Goal: Transaction & Acquisition: Purchase product/service

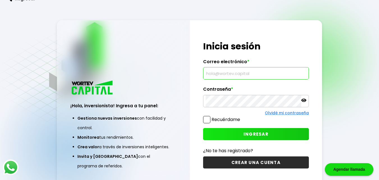
click at [221, 74] on input "text" at bounding box center [256, 73] width 101 height 12
type input "[EMAIL_ADDRESS][DOMAIN_NAME]"
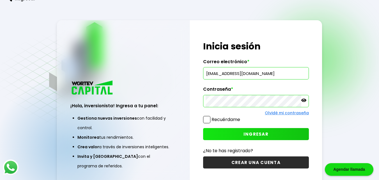
click at [304, 101] on icon at bounding box center [303, 100] width 5 height 3
click at [304, 101] on icon at bounding box center [303, 100] width 5 height 5
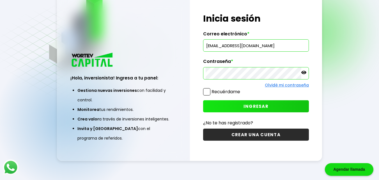
scroll to position [28, 0]
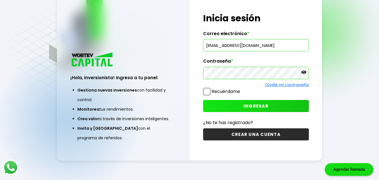
click at [259, 103] on span "INGRESAR" at bounding box center [256, 106] width 25 height 6
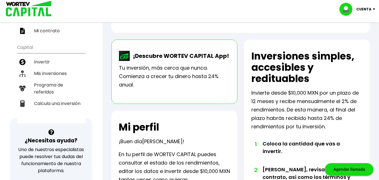
scroll to position [101, 0]
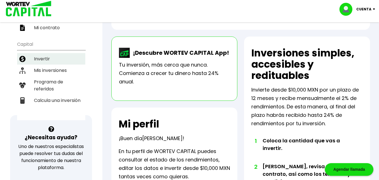
click at [44, 60] on li "Invertir" at bounding box center [51, 59] width 68 height 12
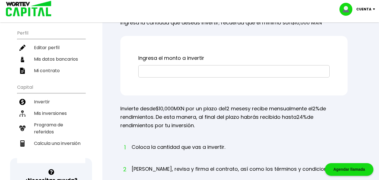
scroll to position [67, 0]
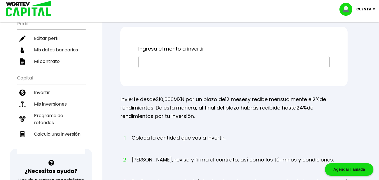
click at [169, 68] on input "text" at bounding box center [234, 62] width 186 height 12
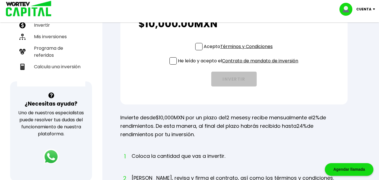
scroll to position [142, 0]
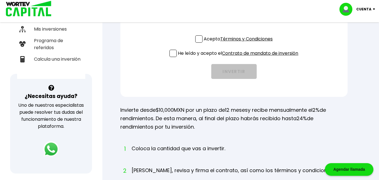
type input "$10,000"
click at [200, 43] on span at bounding box center [198, 38] width 7 height 7
click at [239, 43] on input "Acepto Términos y Condiciones" at bounding box center [239, 43] width 0 height 0
click at [172, 57] on span at bounding box center [173, 53] width 7 height 7
click at [239, 58] on input "He leído y acepto el Contrato de mandato de inversión" at bounding box center [239, 58] width 0 height 0
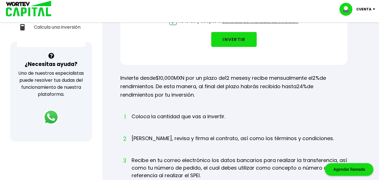
scroll to position [171, 0]
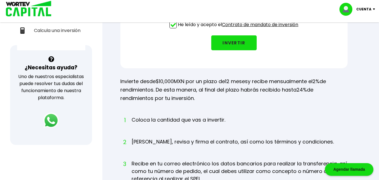
click at [229, 50] on button "INVERTIR" at bounding box center [233, 42] width 45 height 15
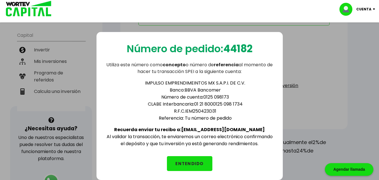
scroll to position [115, 0]
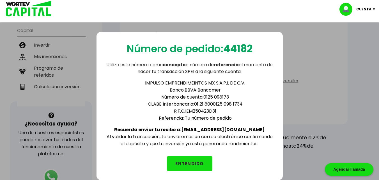
click at [185, 162] on button "ENTENDIDO" at bounding box center [189, 163] width 45 height 15
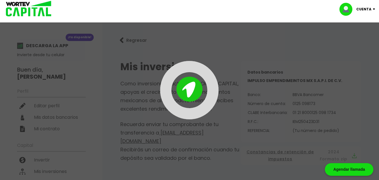
click at [372, 8] on img at bounding box center [376, 9] width 8 height 2
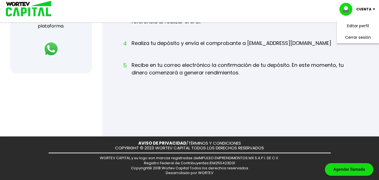
scroll to position [97, 0]
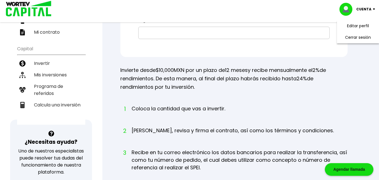
click at [365, 60] on div "Inversiones simples, accesibles y redituables Ingresa la cantidad que deseas in…" at bounding box center [240, 115] width 259 height 318
click at [371, 8] on p "Cuenta" at bounding box center [363, 9] width 15 height 8
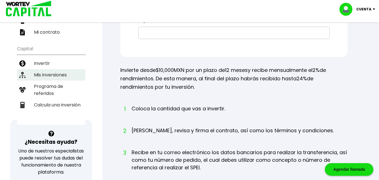
click at [56, 74] on li "Mis inversiones" at bounding box center [51, 75] width 68 height 12
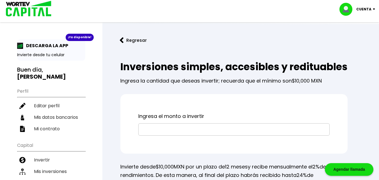
scroll to position [97, 0]
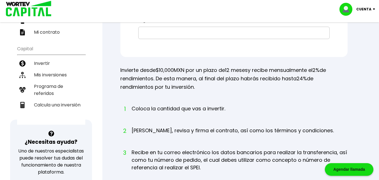
scroll to position [101, 0]
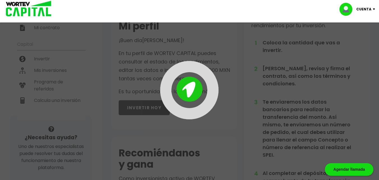
click at [374, 8] on img at bounding box center [376, 9] width 8 height 2
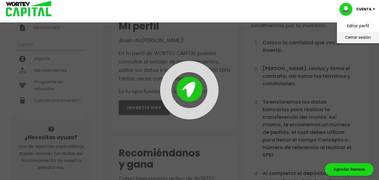
click at [351, 36] on li "Cerrar sesión" at bounding box center [358, 38] width 45 height 12
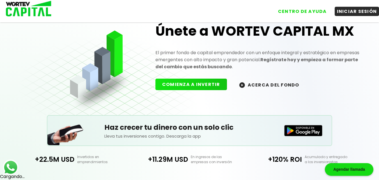
scroll to position [13, 0]
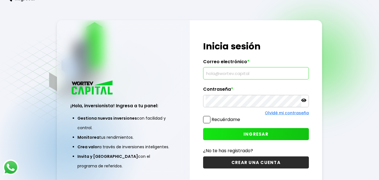
click at [228, 76] on input "text" at bounding box center [256, 73] width 101 height 12
type input "h"
type input "H"
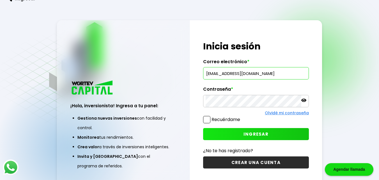
type input "[EMAIL_ADDRESS][DOMAIN_NAME]"
click at [303, 100] on icon at bounding box center [303, 100] width 5 height 5
click at [303, 100] on icon at bounding box center [303, 100] width 5 height 4
click at [261, 134] on span "INGRESAR" at bounding box center [256, 134] width 25 height 6
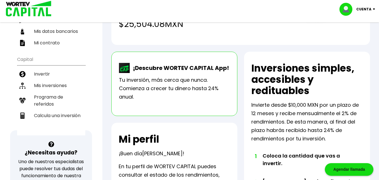
scroll to position [90, 0]
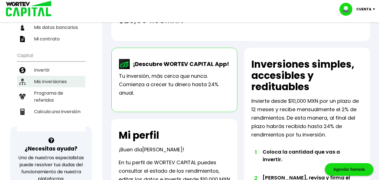
click at [47, 80] on li "Mis inversiones" at bounding box center [51, 82] width 68 height 12
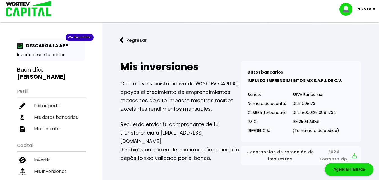
click at [374, 9] on img at bounding box center [376, 9] width 8 height 2
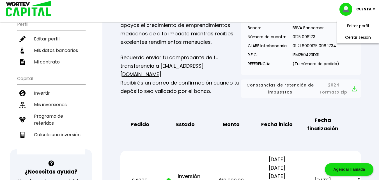
scroll to position [79, 0]
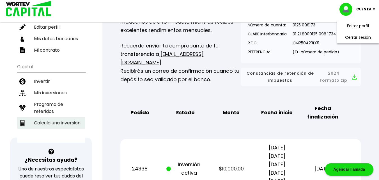
click at [62, 124] on li "Calcula una inversión" at bounding box center [51, 123] width 68 height 12
select select "1"
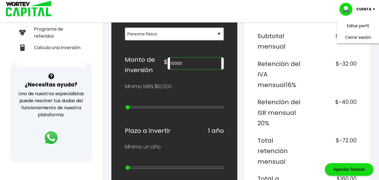
scroll to position [157, 0]
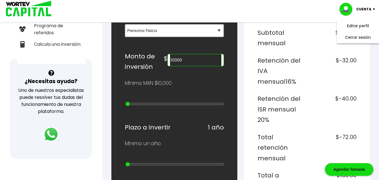
click at [182, 60] on input "10000" at bounding box center [195, 60] width 51 height 12
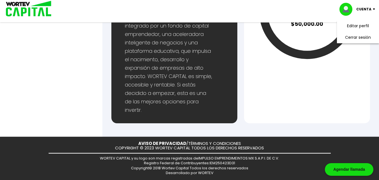
scroll to position [315, 0]
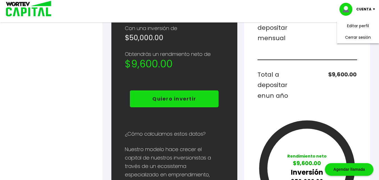
type input "50000"
click at [373, 9] on img at bounding box center [376, 9] width 8 height 2
click at [369, 10] on p "Cuenta" at bounding box center [363, 9] width 15 height 8
click at [355, 35] on li "Cerrar sesión" at bounding box center [358, 38] width 45 height 12
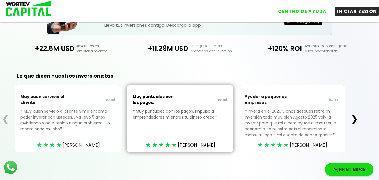
scroll to position [136, 0]
click at [357, 118] on button "❯" at bounding box center [354, 118] width 11 height 11
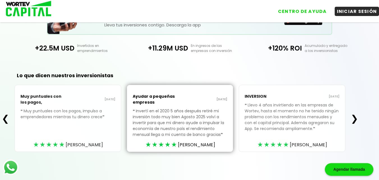
click at [357, 118] on button "❯" at bounding box center [354, 118] width 11 height 11
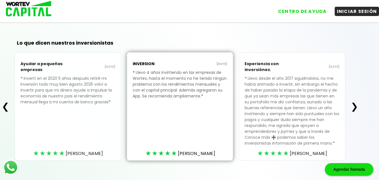
scroll to position [178, 0]
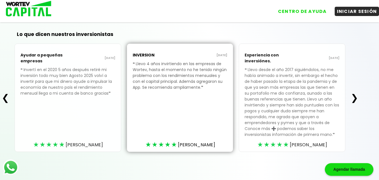
click at [355, 97] on button "❯" at bounding box center [354, 97] width 11 height 11
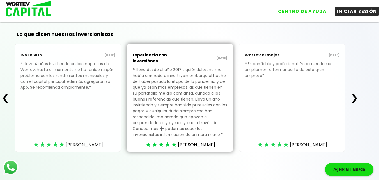
click at [355, 97] on button "❯" at bounding box center [354, 97] width 11 height 11
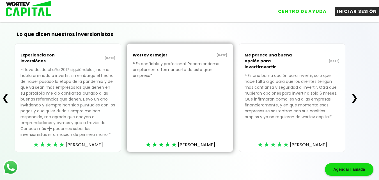
click at [355, 97] on button "❯" at bounding box center [354, 97] width 11 height 11
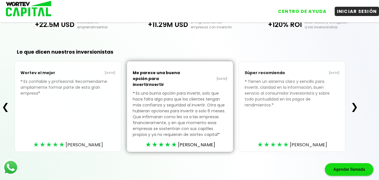
click at [355, 97] on div "❮ Wortev el mejor [DATE] ❝ Es confiable y profesional. Recomiendame ampliamente…" at bounding box center [180, 106] width 360 height 91
click at [357, 106] on button "❯" at bounding box center [354, 106] width 11 height 11
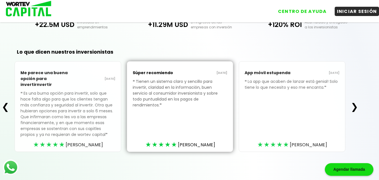
click at [357, 106] on button "❯" at bounding box center [354, 106] width 11 height 11
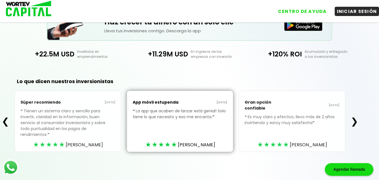
scroll to position [125, 0]
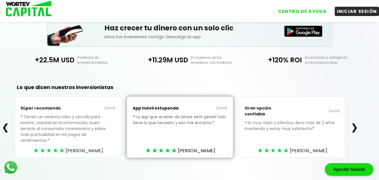
click at [357, 106] on div "❮ Súper recomiendo [DATE] ❝ Tienen un sistema claro y sencillo para invertir, c…" at bounding box center [180, 127] width 360 height 61
click at [357, 124] on button "❯" at bounding box center [354, 127] width 11 height 11
